Goal: Task Accomplishment & Management: Understand process/instructions

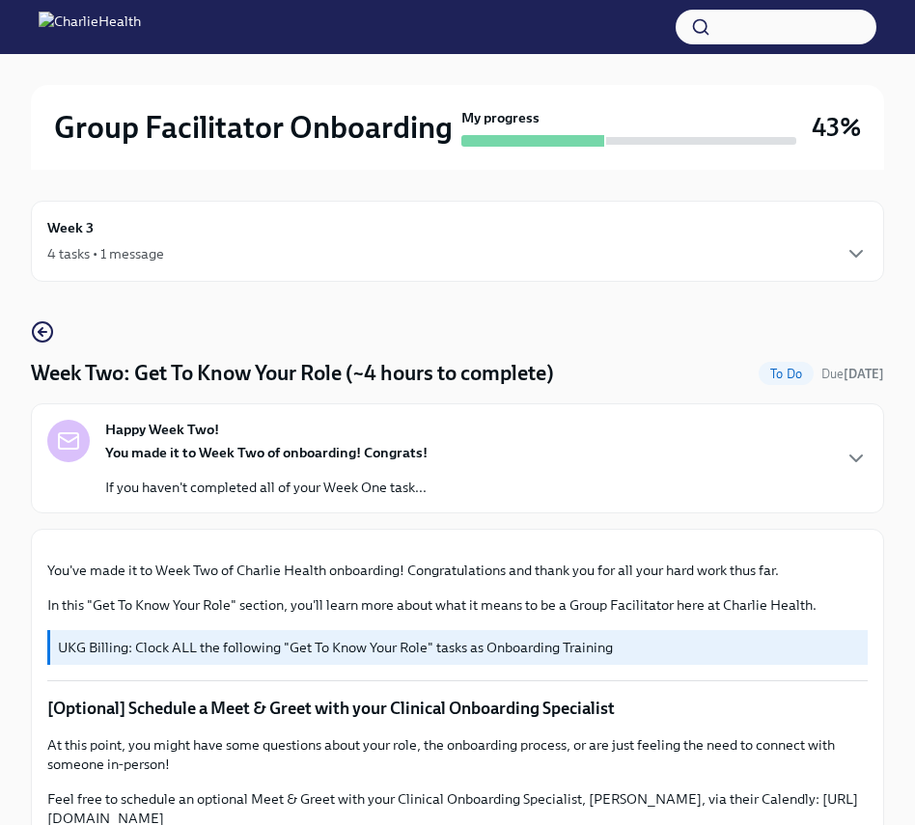
scroll to position [41, 0]
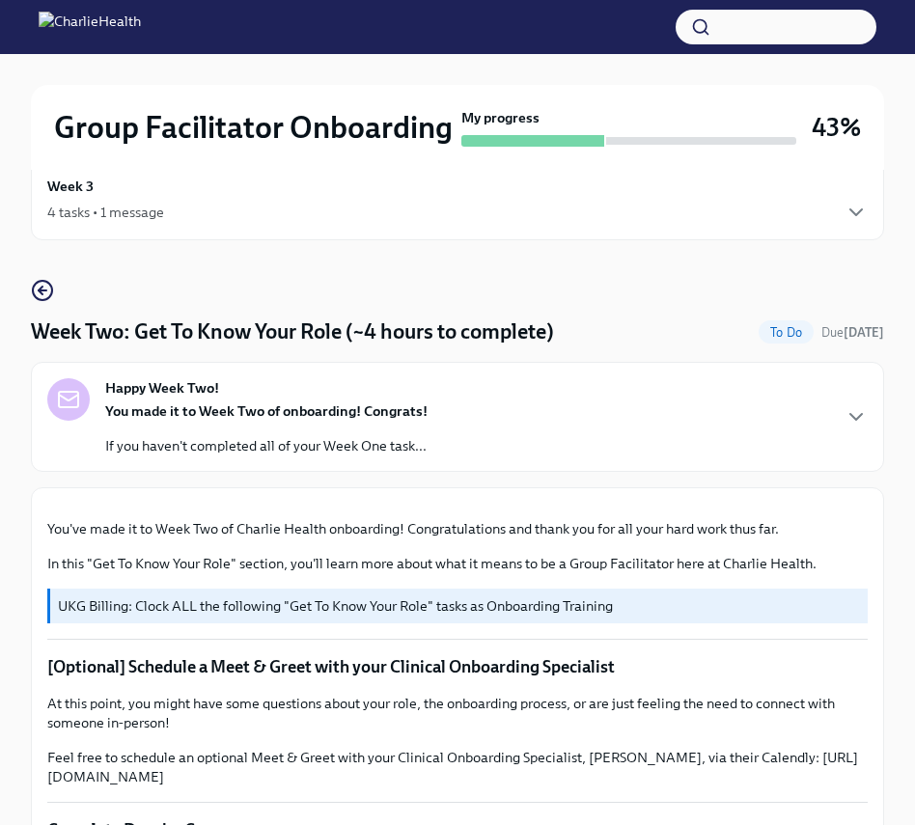
click at [376, 210] on div "4 tasks • 1 message" at bounding box center [457, 212] width 820 height 23
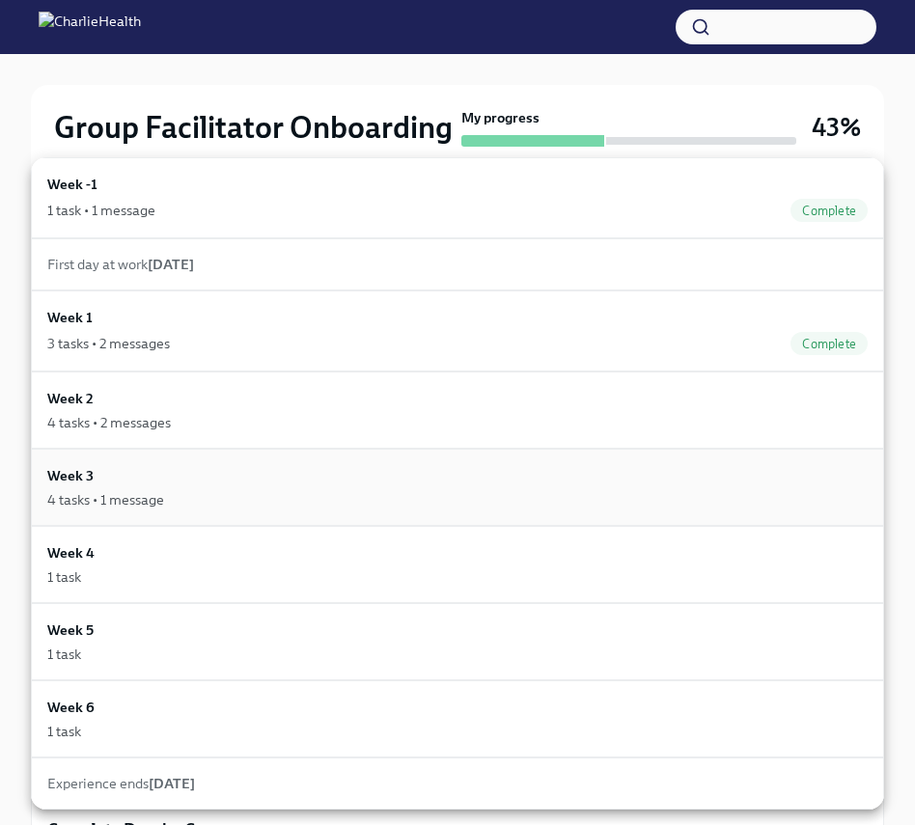
click at [96, 484] on div "Week 3 4 tasks • 1 message" at bounding box center [457, 487] width 820 height 44
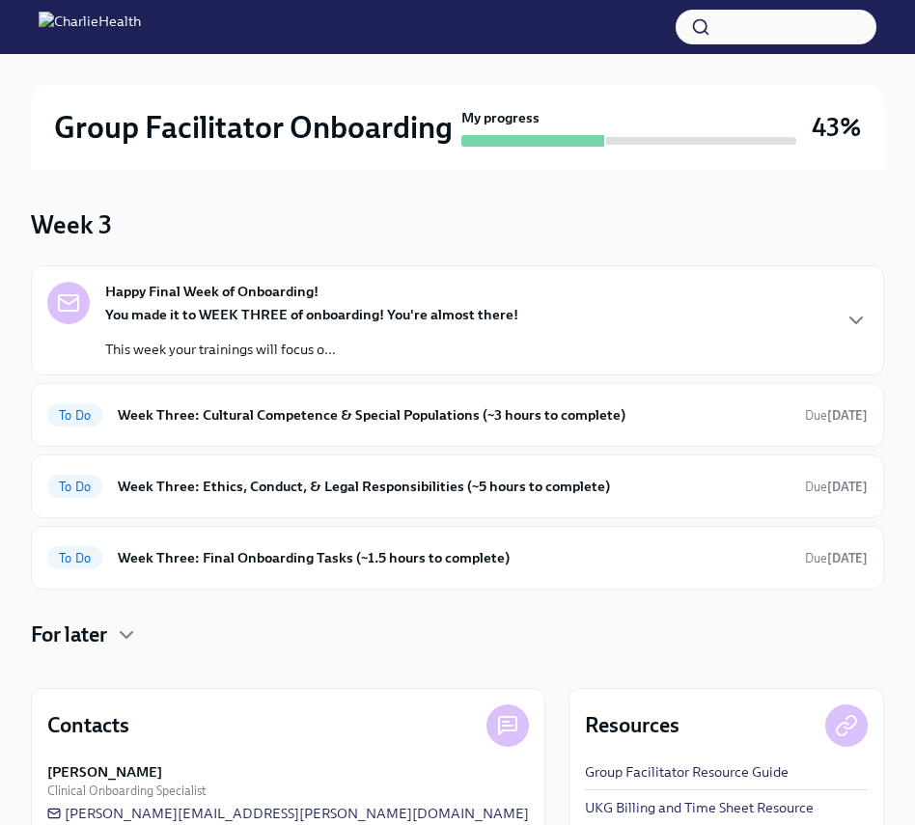
scroll to position [115, 0]
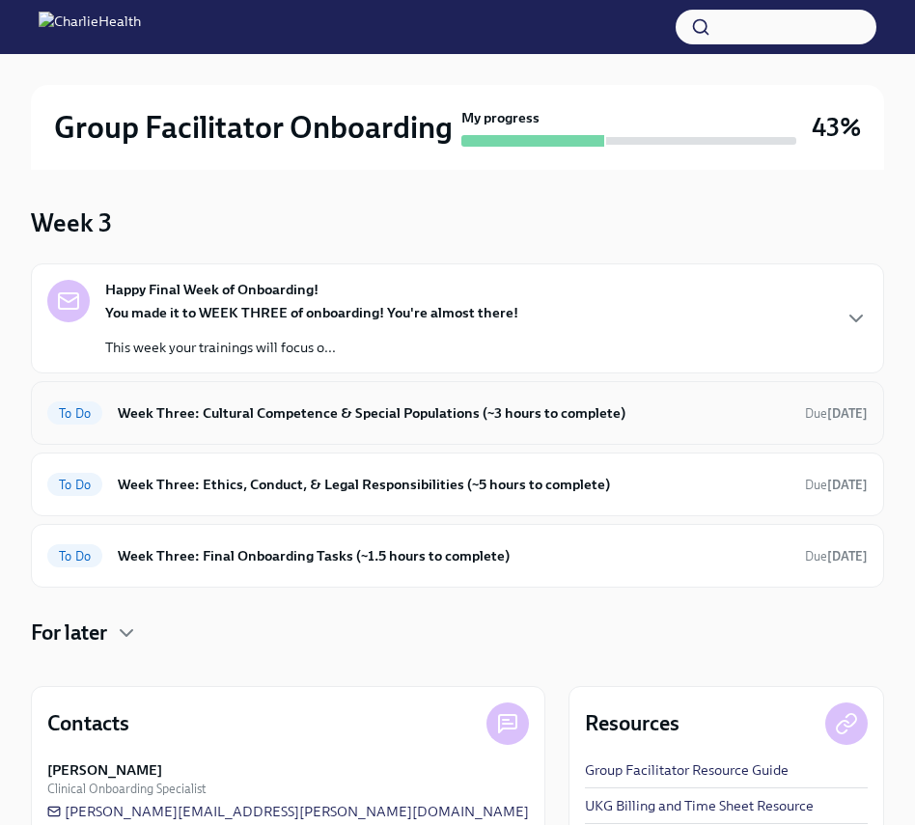
click at [228, 420] on h6 "Week Three: Cultural Competence & Special Populations (~3 hours to complete)" at bounding box center [454, 412] width 672 height 21
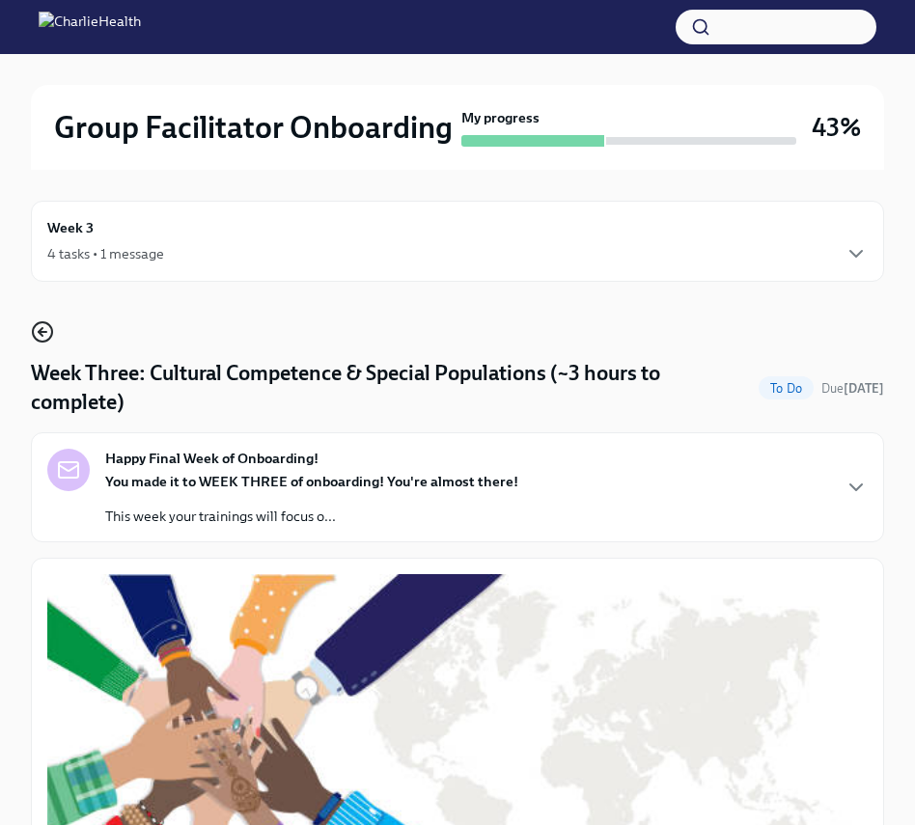
click at [41, 339] on icon "button" at bounding box center [42, 331] width 23 height 23
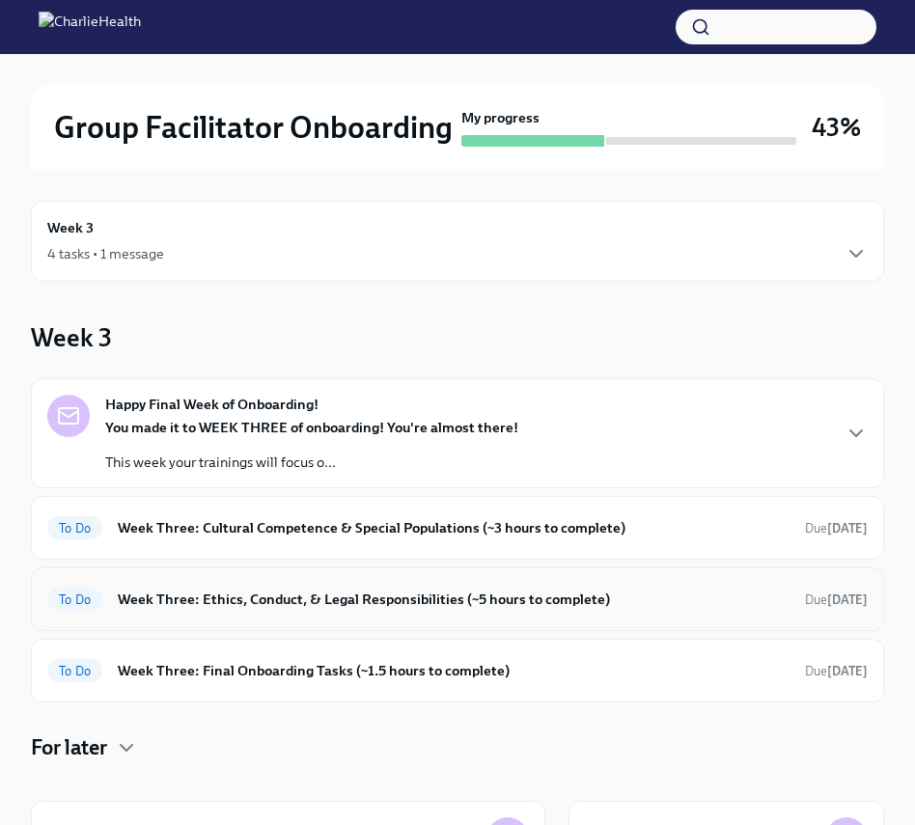
click at [253, 606] on h6 "Week Three: Ethics, Conduct, & Legal Responsibilities (~5 hours to complete)" at bounding box center [454, 599] width 672 height 21
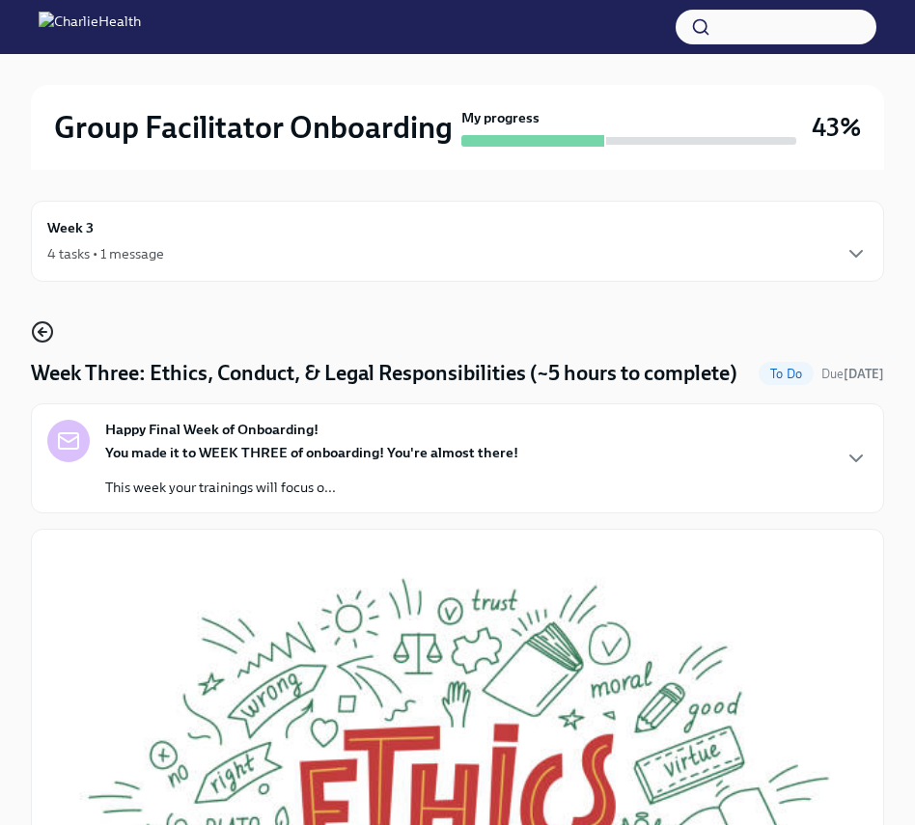
click at [41, 338] on icon "button" at bounding box center [42, 331] width 23 height 23
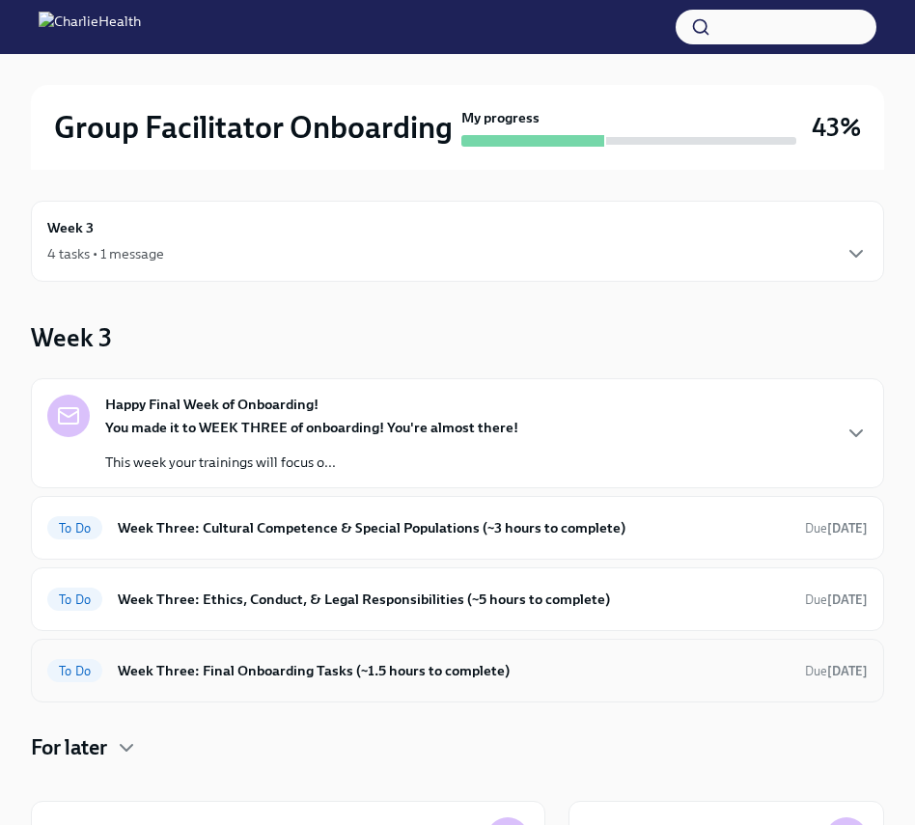
click at [211, 670] on h6 "Week Three: Final Onboarding Tasks (~1.5 hours to complete)" at bounding box center [454, 670] width 672 height 21
click at [138, 239] on div "Week 3 4 tasks • 1 message" at bounding box center [457, 241] width 820 height 48
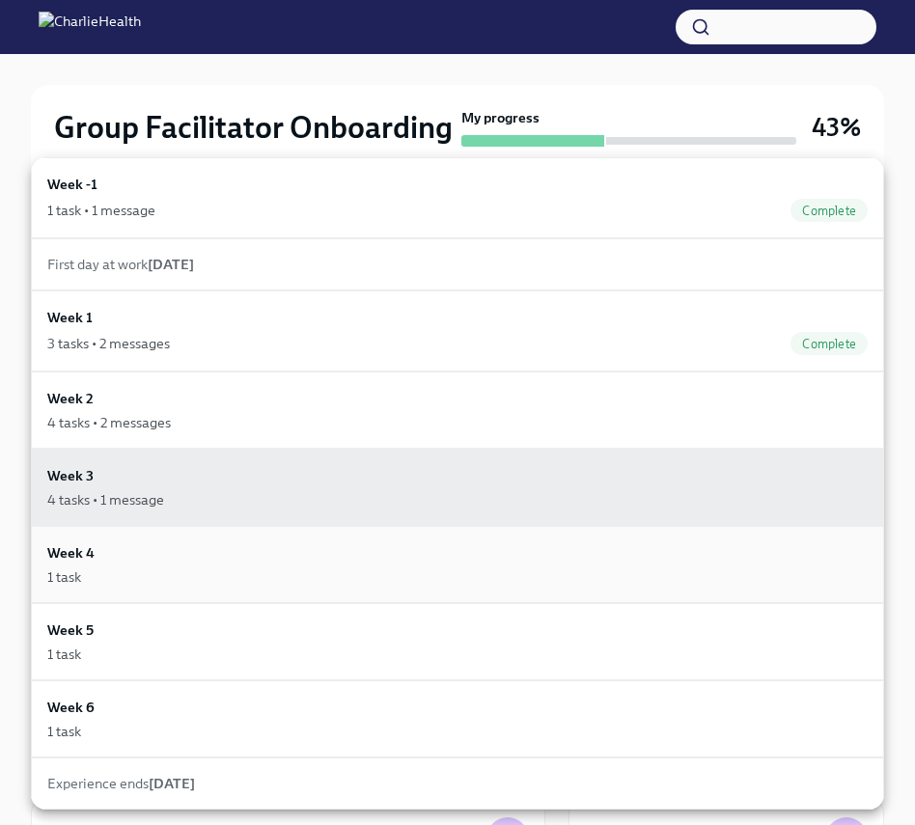
click at [57, 551] on h6 "Week 4" at bounding box center [70, 552] width 47 height 21
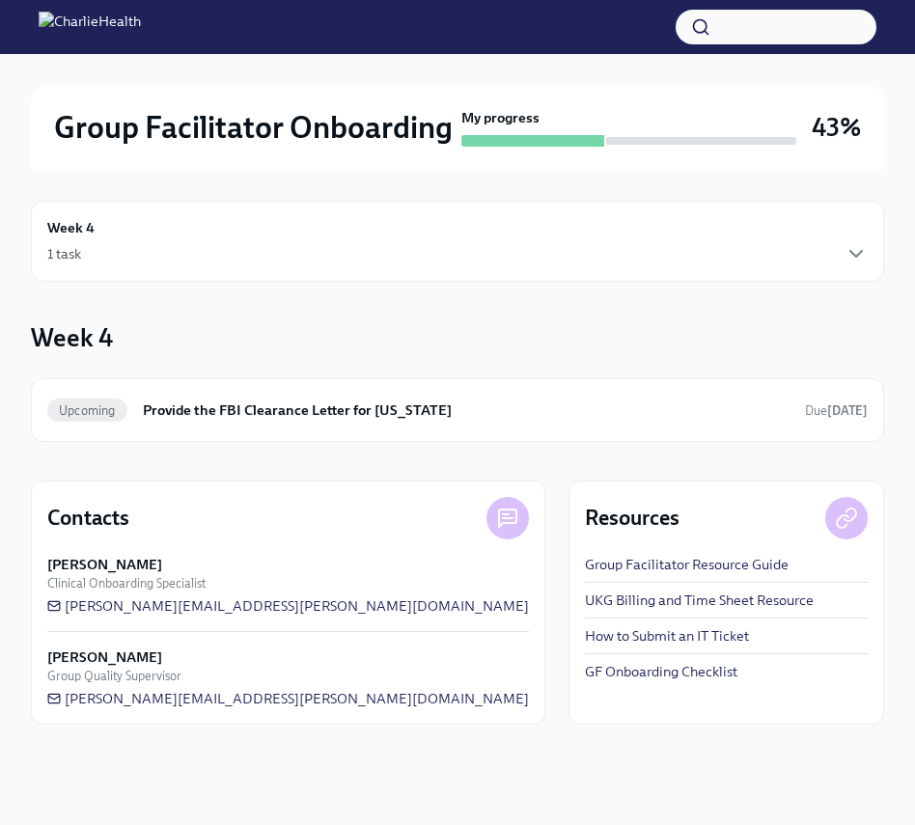
click at [71, 238] on div "Week 4 1 task" at bounding box center [457, 241] width 820 height 48
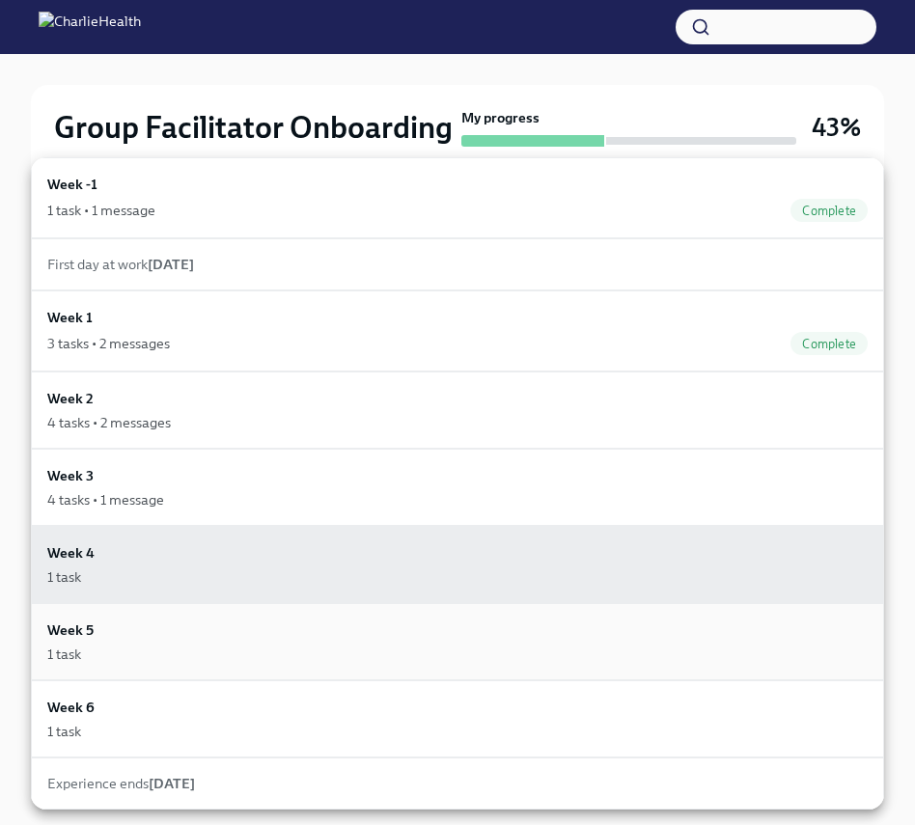
click at [56, 628] on h6 "Week 5" at bounding box center [70, 629] width 46 height 21
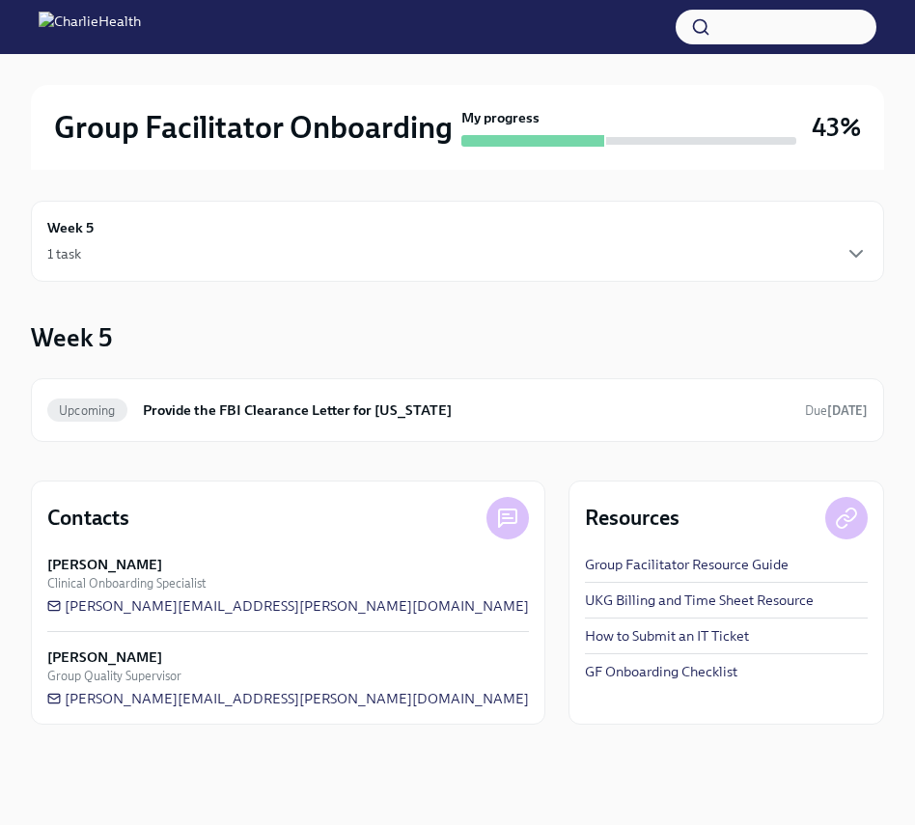
click at [168, 250] on div "1 task" at bounding box center [457, 253] width 820 height 23
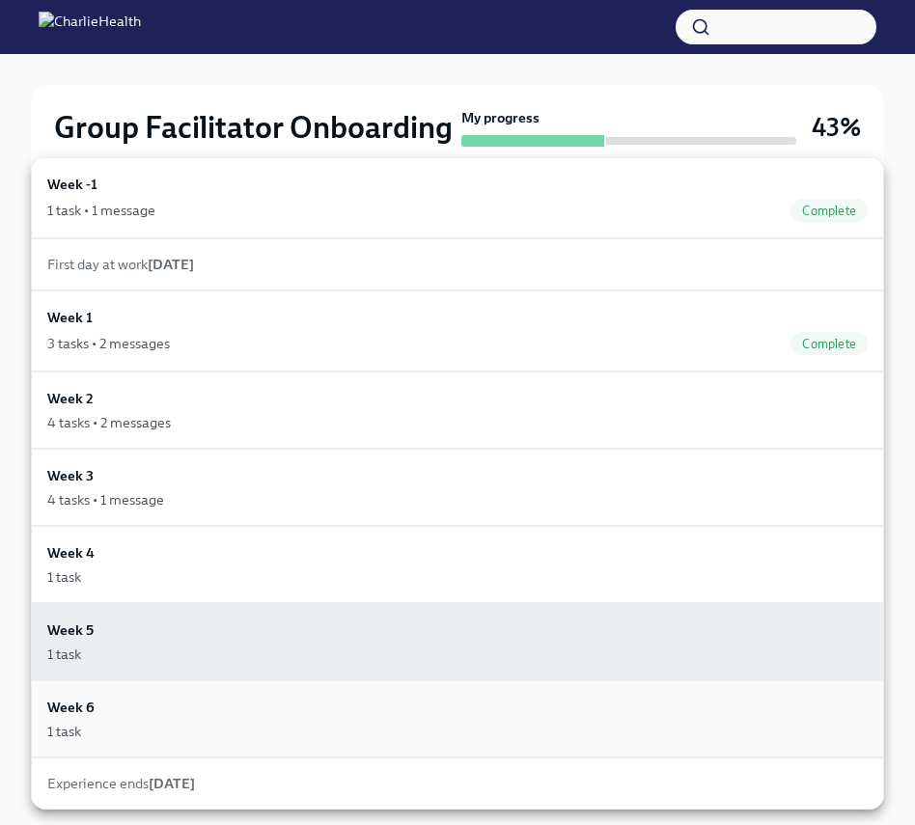
click at [104, 707] on div "Week 6 1 task" at bounding box center [457, 719] width 820 height 44
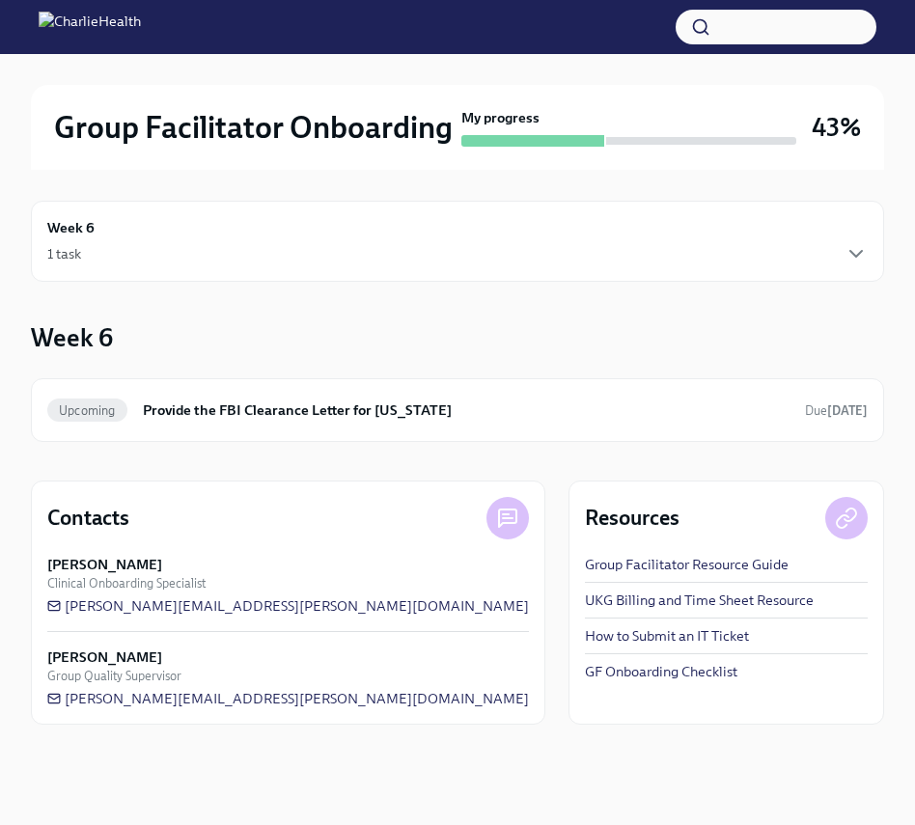
click at [261, 248] on div "1 task" at bounding box center [457, 253] width 820 height 23
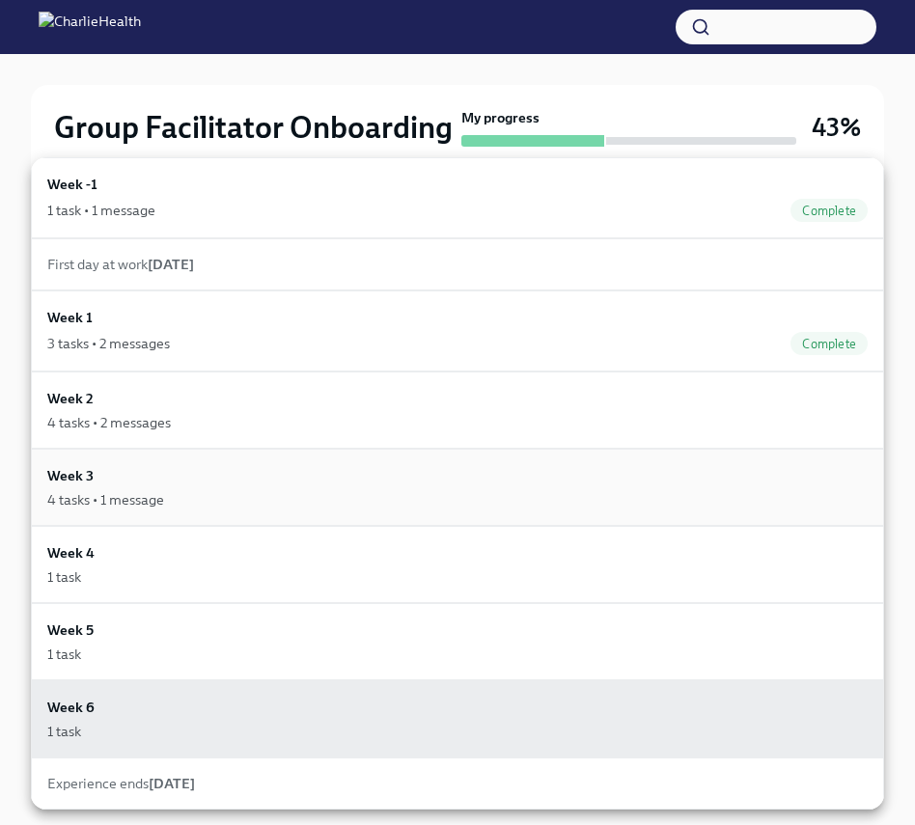
click at [227, 466] on div "Week 3 4 tasks • 1 message" at bounding box center [457, 487] width 820 height 44
